Goal: Register for event/course: Register for event/course

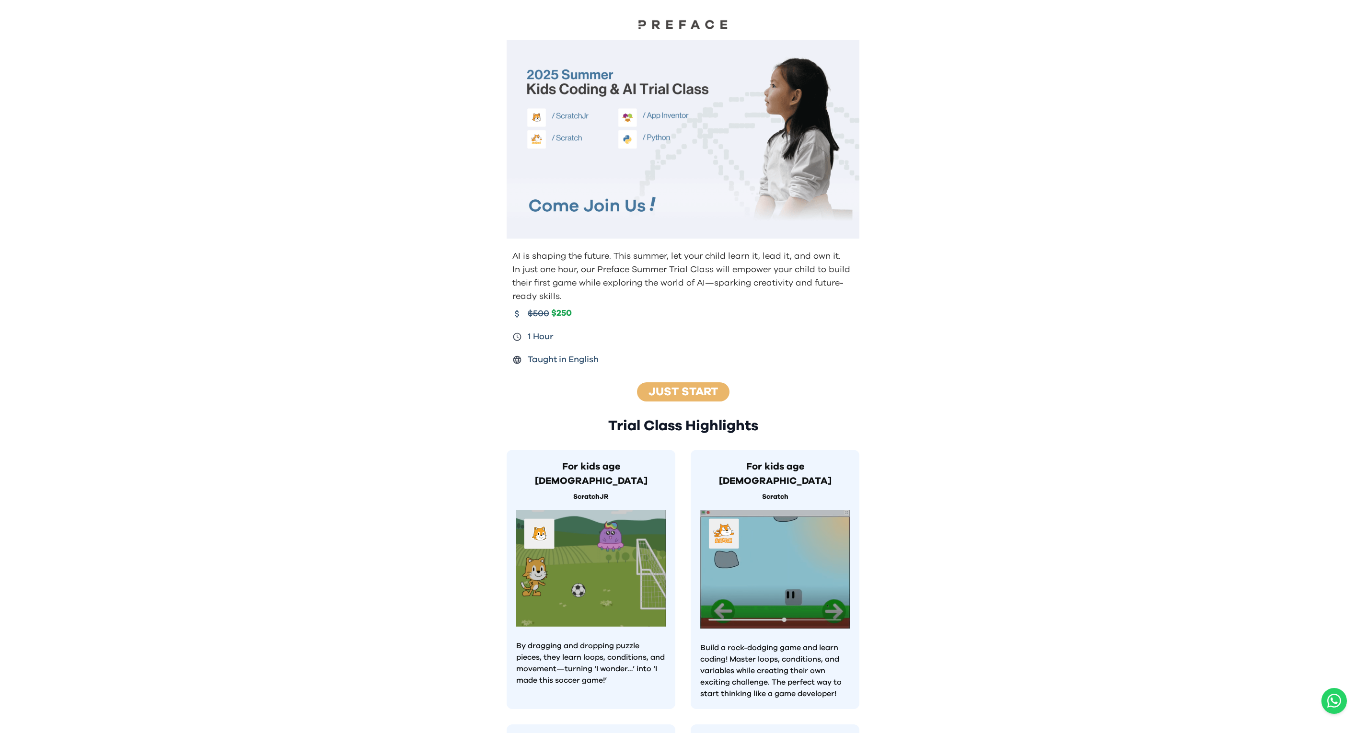
scroll to position [515, 0]
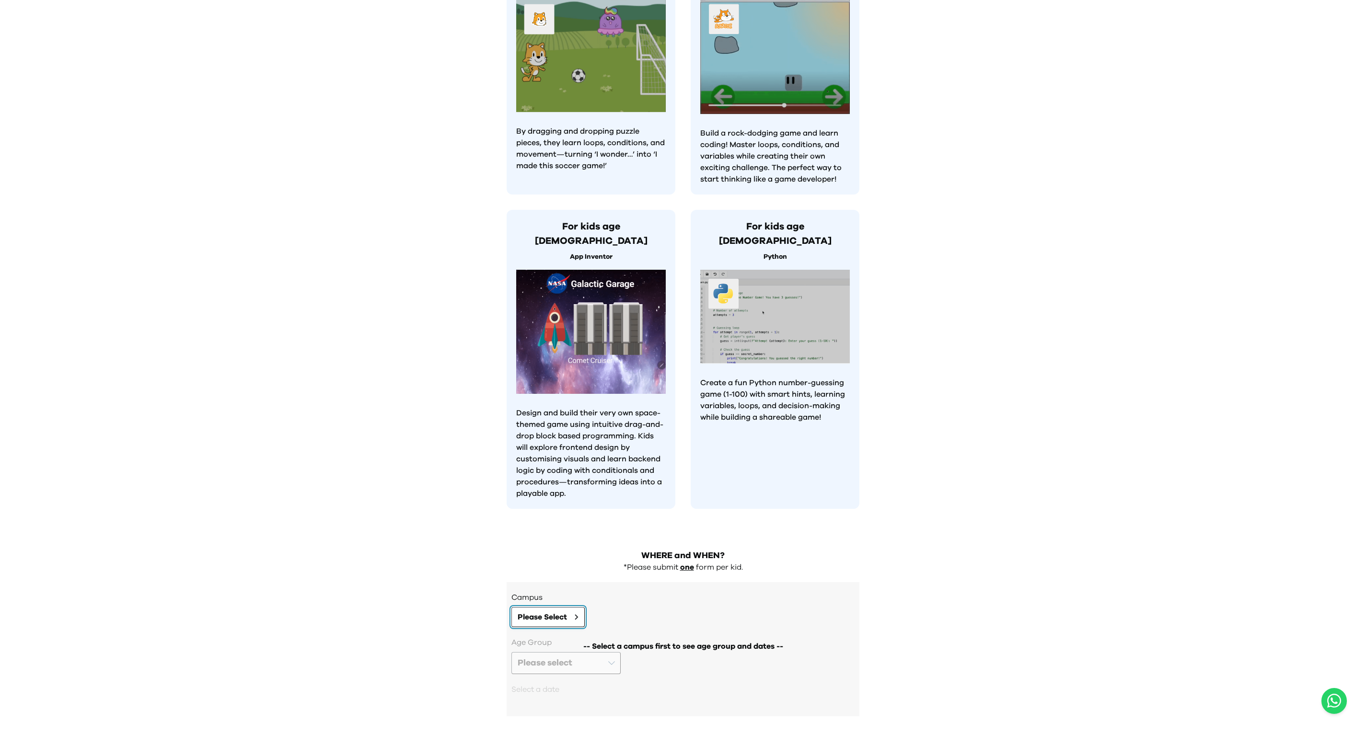
click at [539, 607] on button "Please Select" at bounding box center [547, 617] width 73 height 20
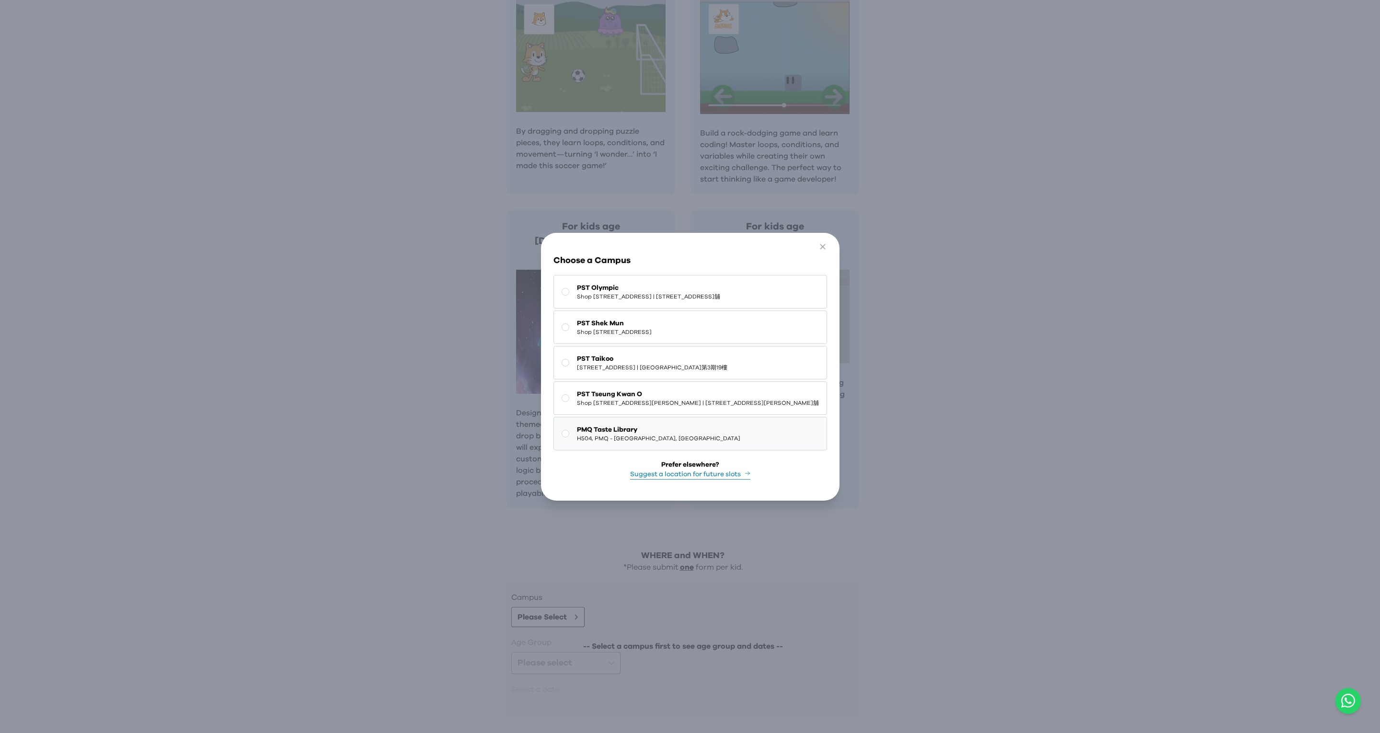
click at [656, 418] on button "PMQ Taste Library H504, PMQ - Hollywood, Central" at bounding box center [691, 434] width 274 height 34
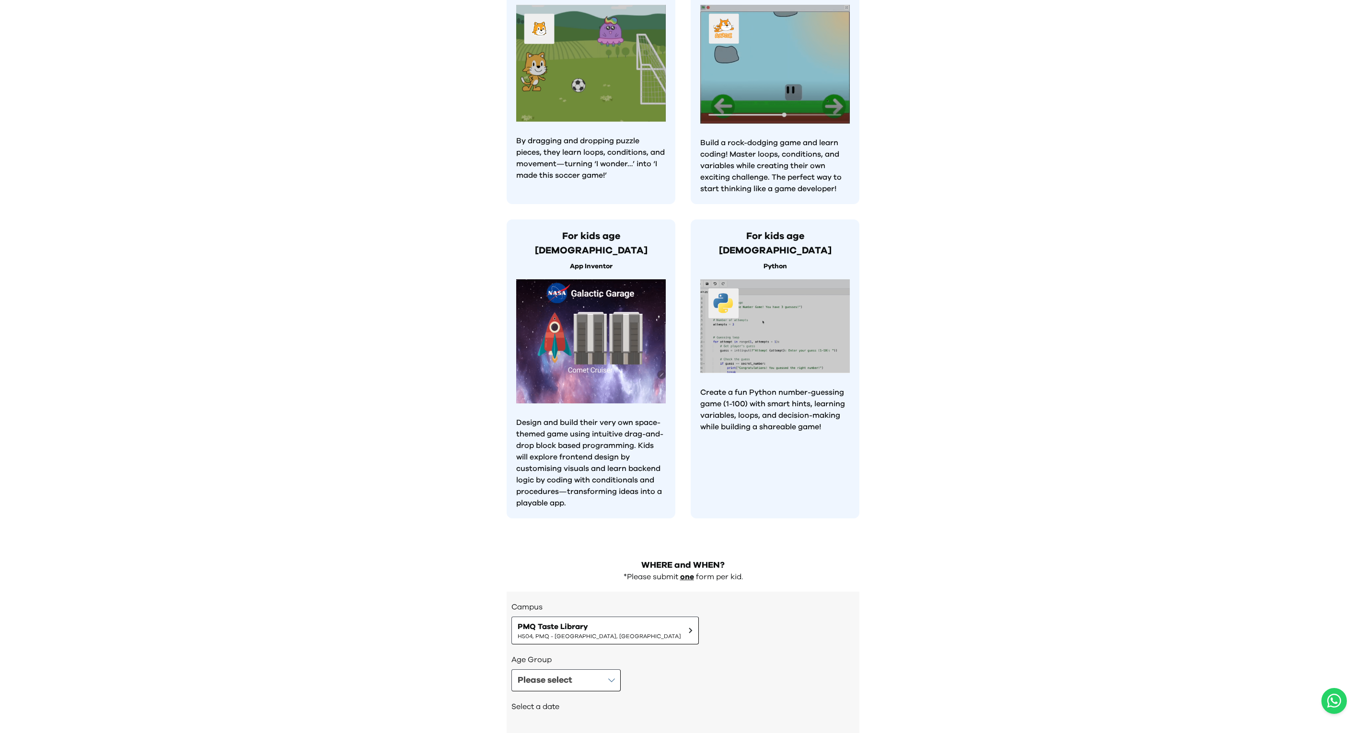
scroll to position [522, 0]
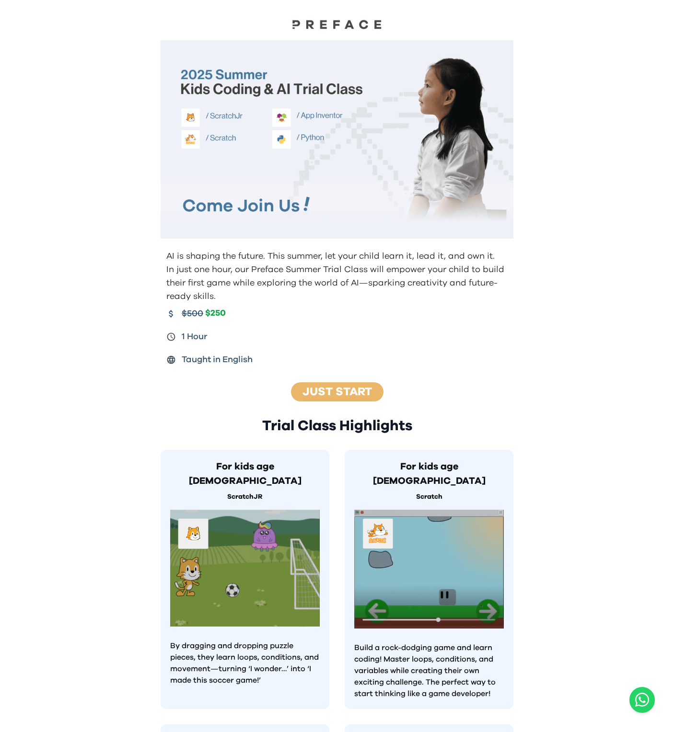
scroll to position [516, 0]
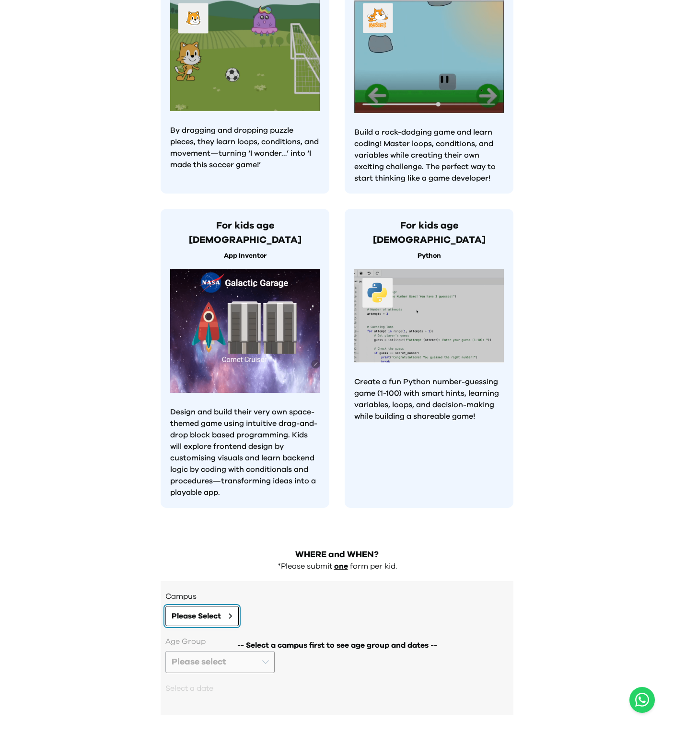
click at [191, 611] on span "Please Select" at bounding box center [196, 617] width 49 height 12
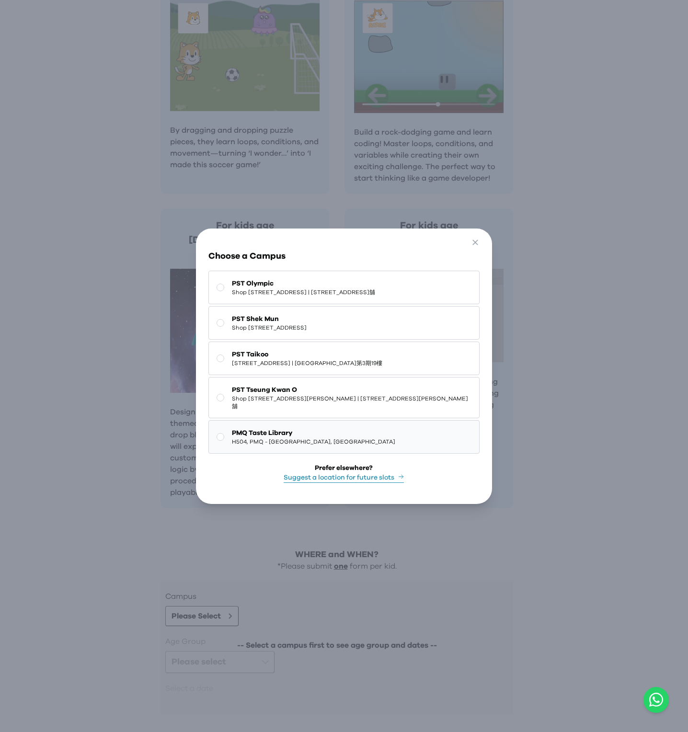
click at [273, 440] on span "H504, PMQ - [GEOGRAPHIC_DATA], [GEOGRAPHIC_DATA]" at bounding box center [313, 442] width 163 height 8
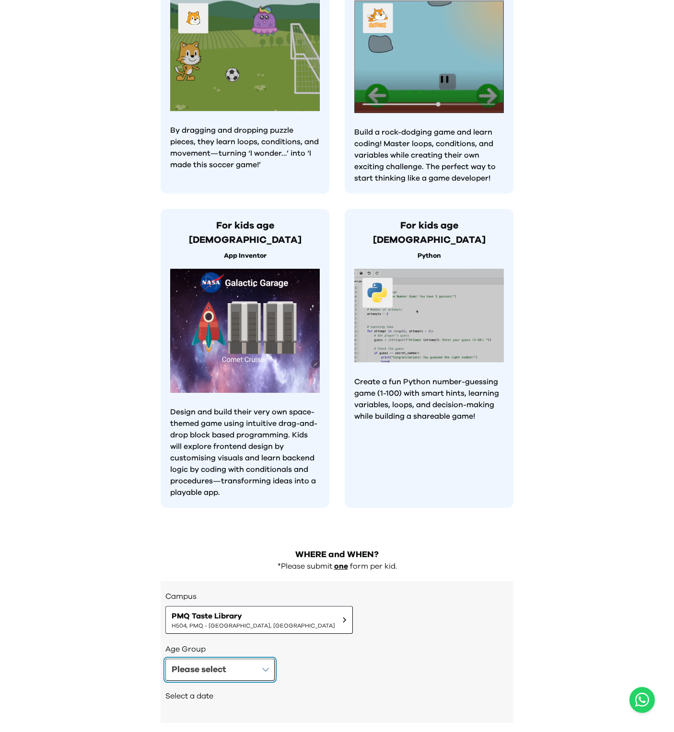
click at [215, 659] on button "Please select" at bounding box center [219, 670] width 109 height 22
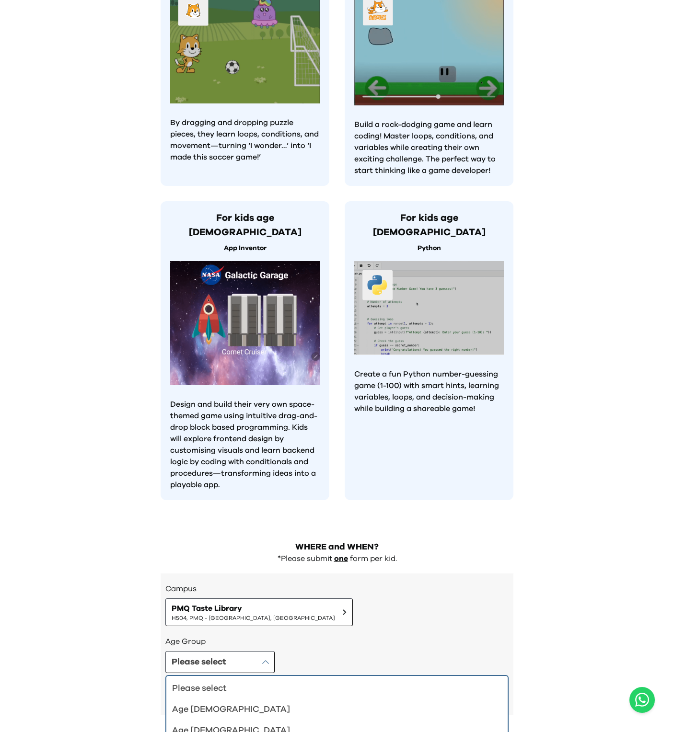
click at [336, 636] on h3 "Age Group" at bounding box center [336, 642] width 343 height 12
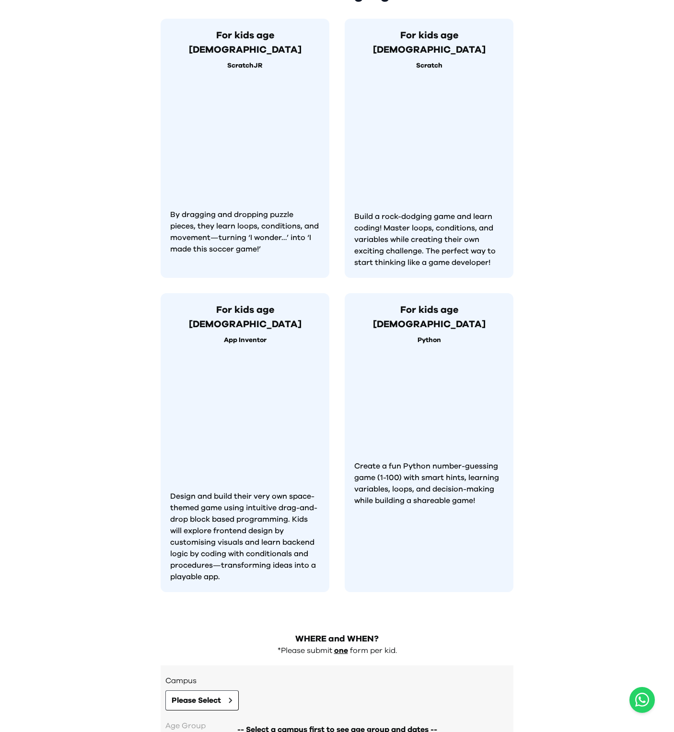
scroll to position [516, 0]
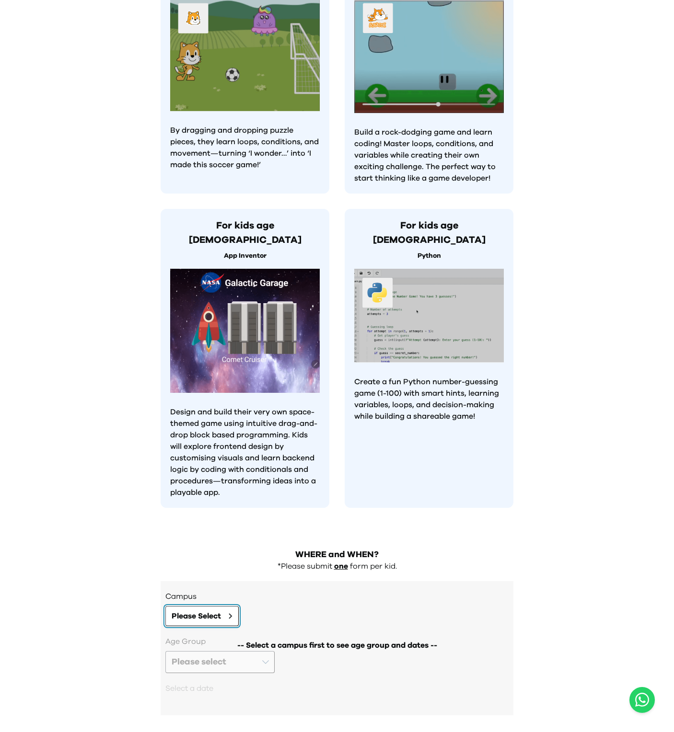
click at [202, 611] on span "Please Select" at bounding box center [196, 617] width 49 height 12
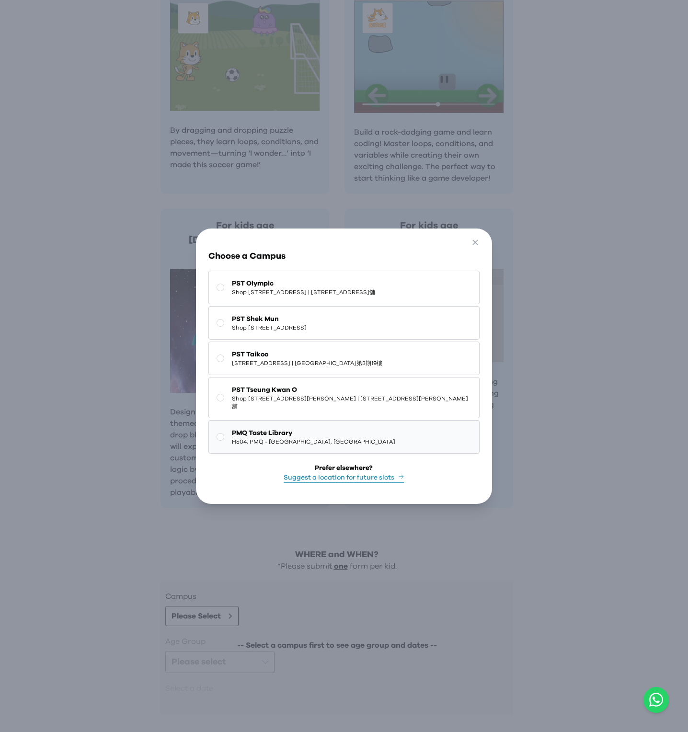
click at [338, 428] on button "PMQ Taste Library H504, PMQ - [GEOGRAPHIC_DATA], [GEOGRAPHIC_DATA]" at bounding box center [343, 437] width 271 height 34
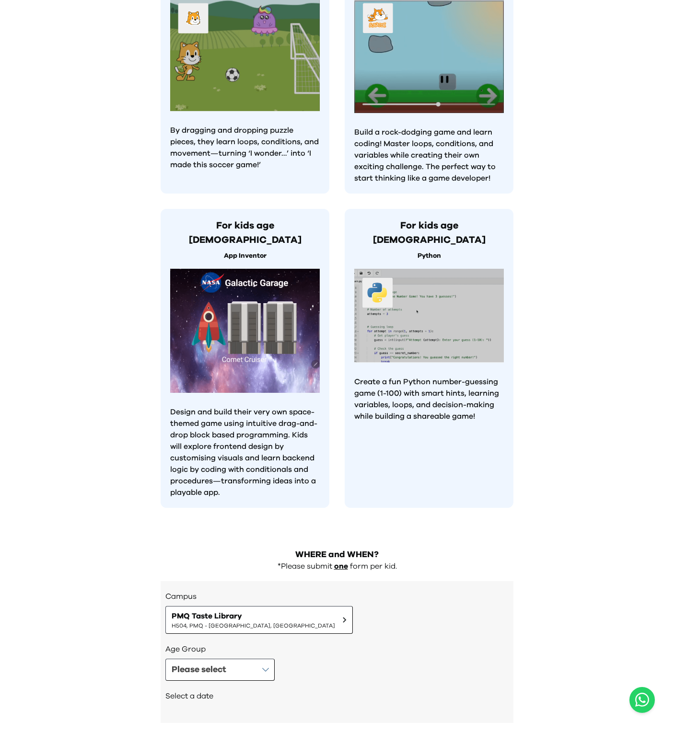
click at [239, 644] on div "Age Group Please select" at bounding box center [336, 662] width 343 height 37
click at [253, 659] on button "Please select" at bounding box center [219, 670] width 109 height 22
click at [338, 593] on div "Campus PMQ Taste Library H504, PMQ - Hollywood, Central Age Group Please select…" at bounding box center [337, 652] width 353 height 142
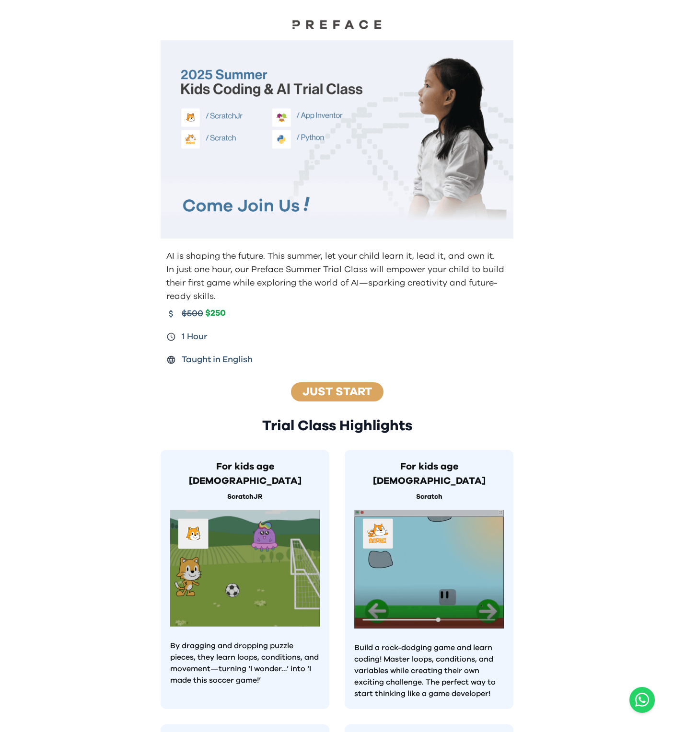
scroll to position [516, 0]
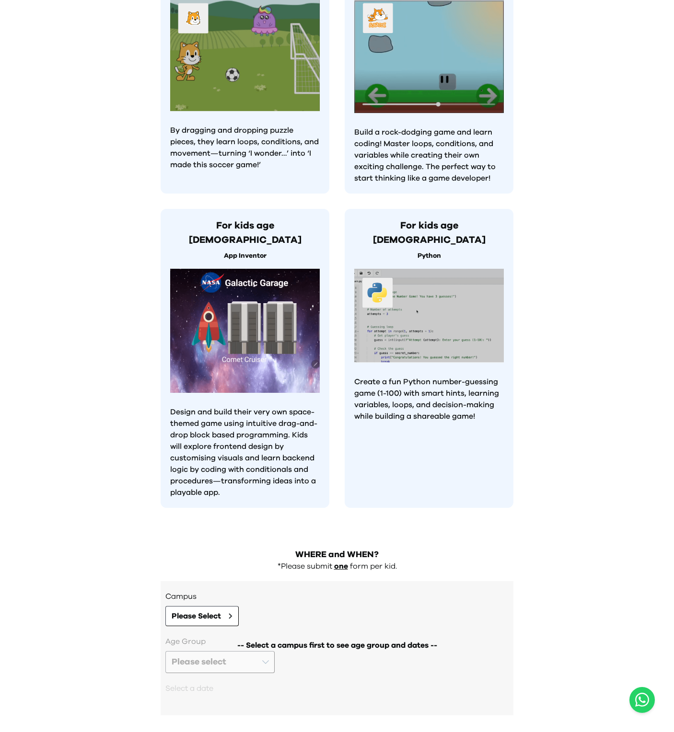
click at [598, 231] on div "AI is shaping the future. This summer, let your child learn it, lead it, and ow…" at bounding box center [337, 109] width 674 height 1250
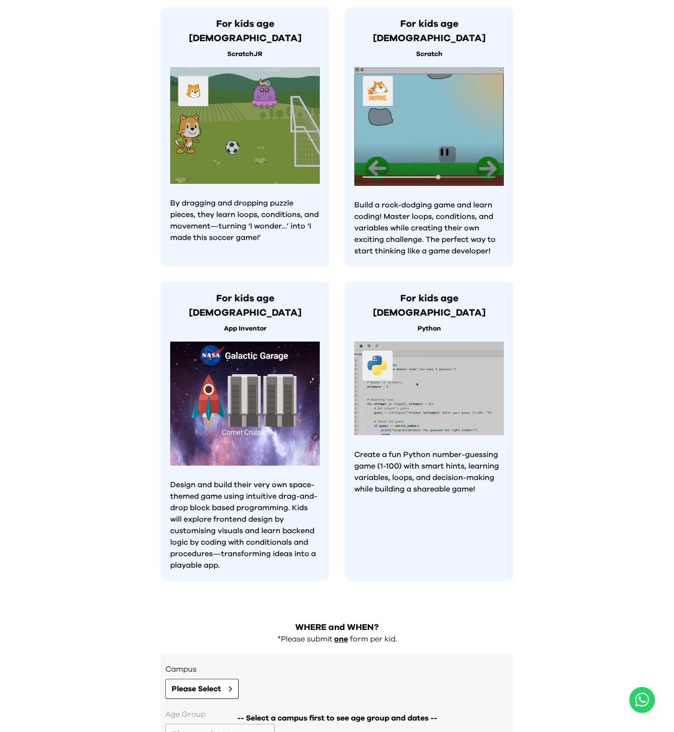
scroll to position [516, 0]
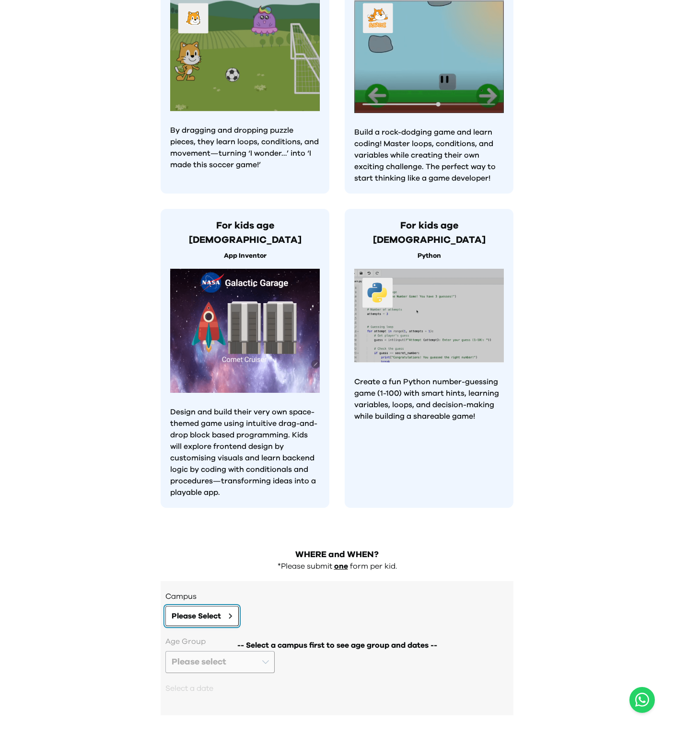
click at [193, 611] on span "Please Select" at bounding box center [196, 617] width 49 height 12
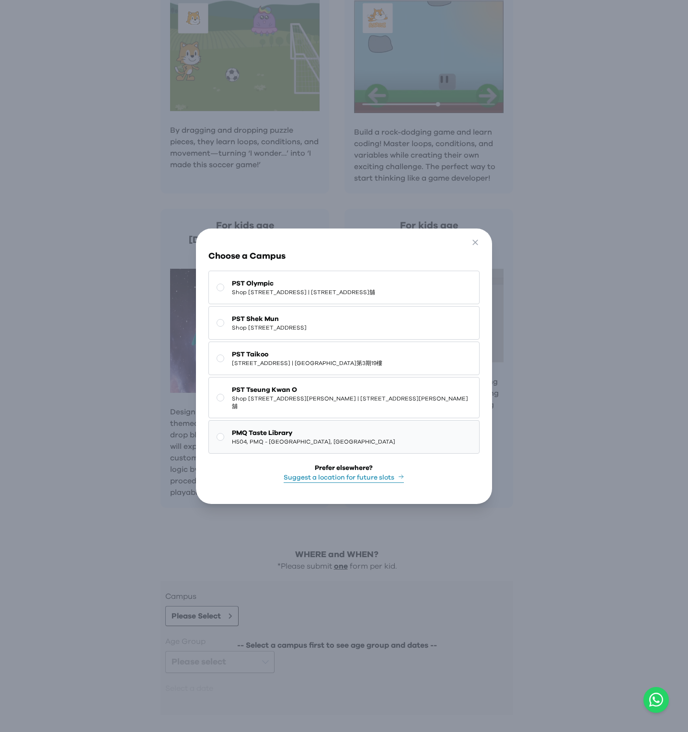
click at [328, 437] on button "PMQ Taste Library H504, PMQ - [GEOGRAPHIC_DATA], [GEOGRAPHIC_DATA]" at bounding box center [343, 437] width 271 height 34
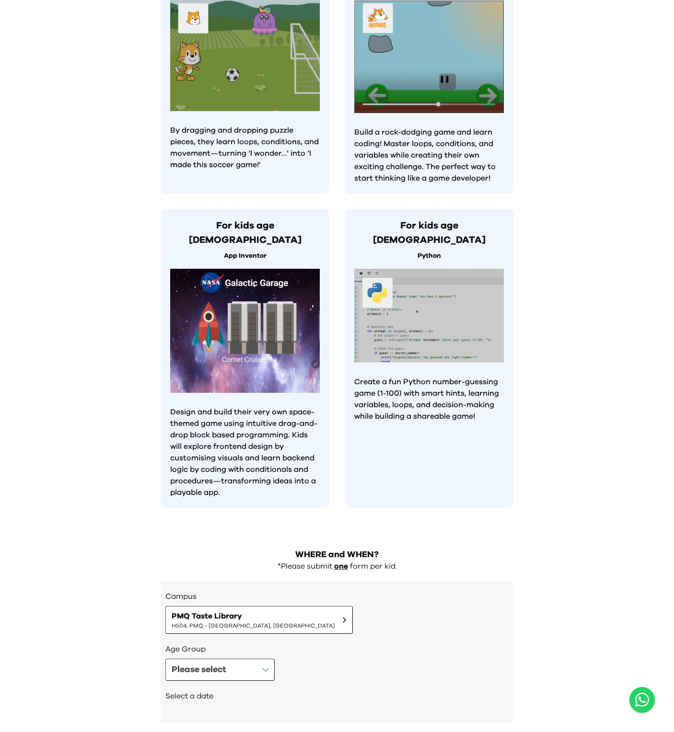
scroll to position [523, 0]
